Goal: Transaction & Acquisition: Download file/media

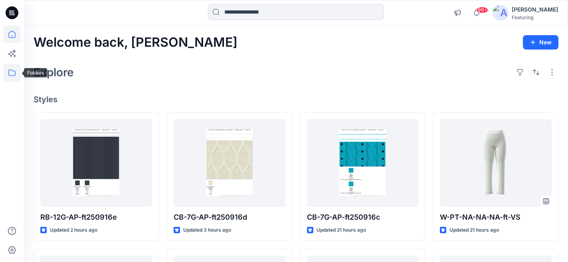
click at [15, 71] on icon at bounding box center [11, 72] width 7 height 6
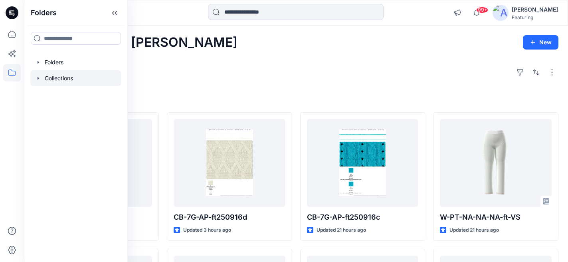
click at [58, 79] on div at bounding box center [75, 78] width 91 height 16
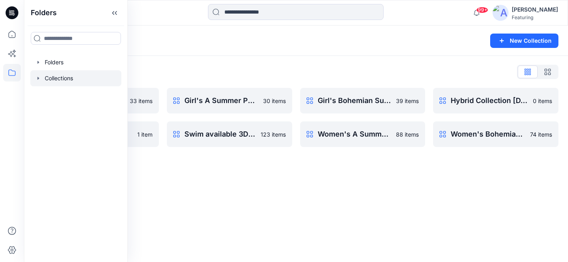
click at [159, 35] on div "Collections" at bounding box center [265, 40] width 463 height 11
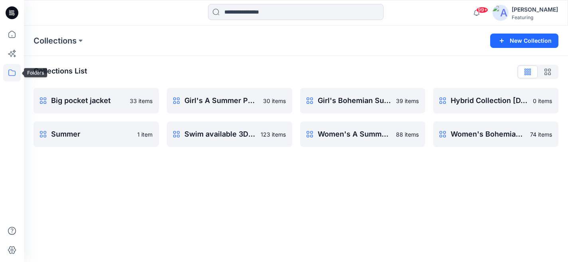
click at [9, 75] on icon at bounding box center [11, 72] width 7 height 6
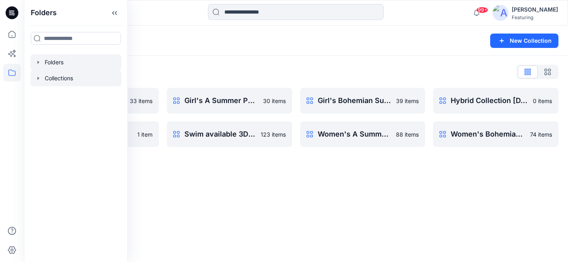
click at [58, 64] on div at bounding box center [75, 62] width 91 height 16
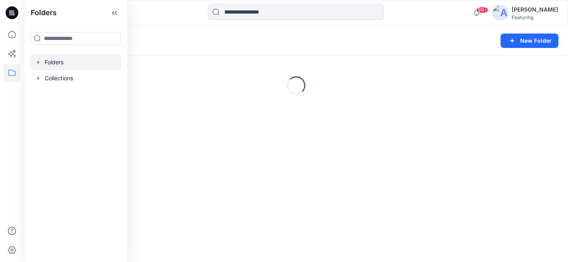
click at [150, 47] on div "Folders New Folder" at bounding box center [296, 41] width 544 height 30
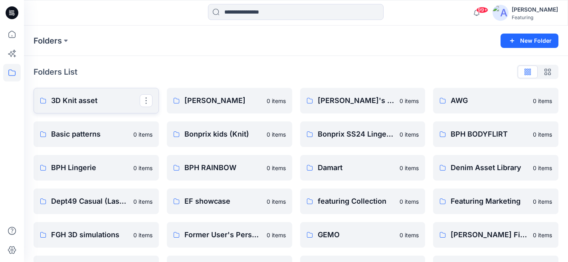
click at [90, 103] on p "3D Knit asset" at bounding box center [95, 100] width 89 height 11
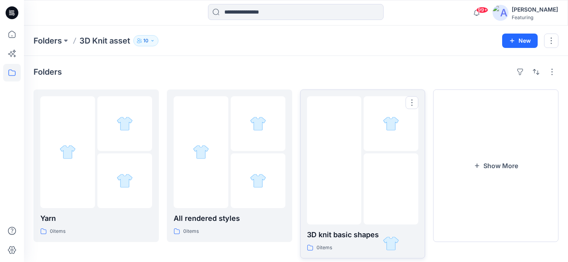
click at [356, 237] on p "3D knit basic shapes" at bounding box center [363, 234] width 112 height 11
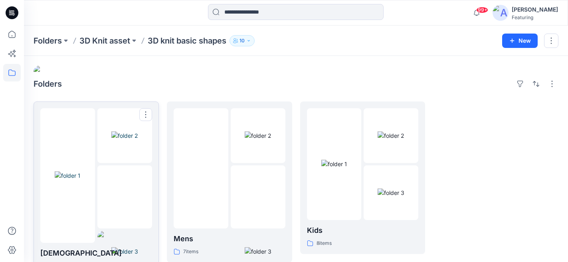
click at [119, 174] on div at bounding box center [124, 196] width 55 height 63
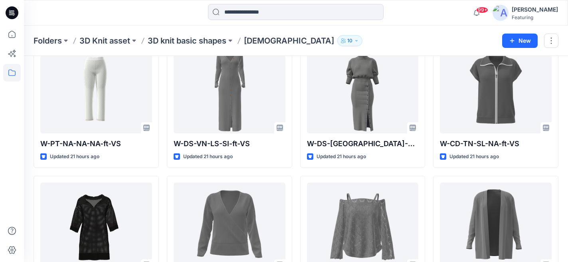
scroll to position [95, 0]
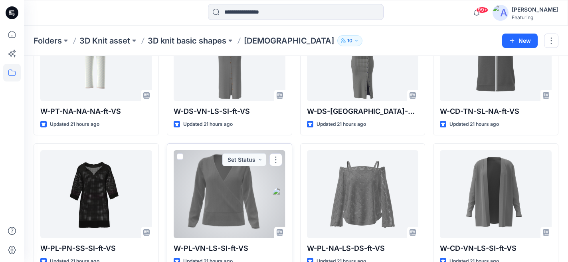
click at [233, 177] on div at bounding box center [224, 194] width 100 height 88
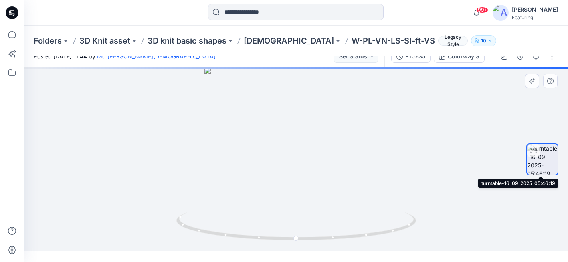
scroll to position [26, 0]
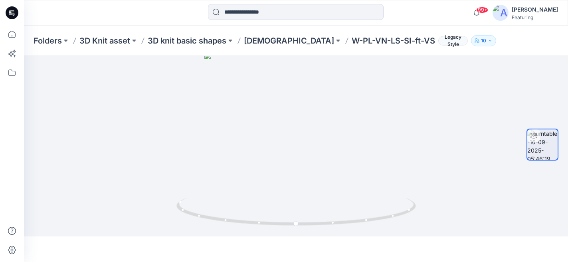
click at [528, 36] on div "Folders 3D Knit asset 3D knit basic shapes [DEMOGRAPHIC_DATA] W-PL-VN-LS-SI-ft-…" at bounding box center [296, 41] width 544 height 30
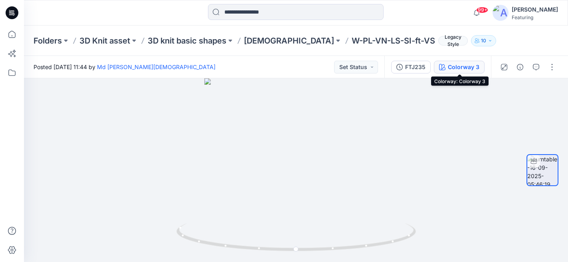
click at [470, 66] on div "Colorway 3" at bounding box center [464, 67] width 32 height 9
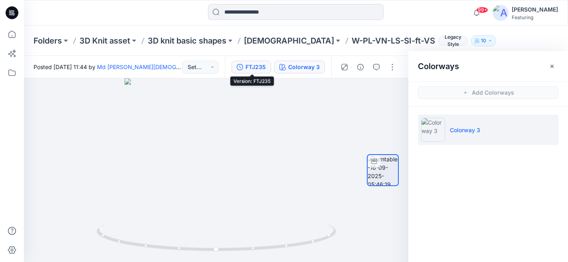
click at [250, 65] on div "FTJ235" at bounding box center [255, 67] width 20 height 9
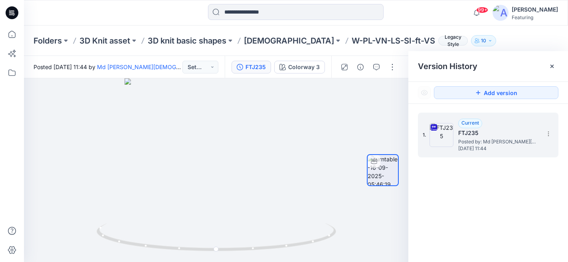
click at [508, 142] on span "Posted by: Md [PERSON_NAME][DEMOGRAPHIC_DATA]" at bounding box center [498, 142] width 80 height 8
click at [546, 133] on icon at bounding box center [548, 134] width 6 height 6
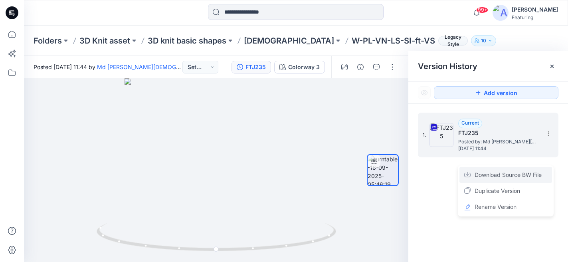
click at [531, 171] on span "Download Source BW File" at bounding box center [508, 175] width 67 height 10
